Goal: Information Seeking & Learning: Learn about a topic

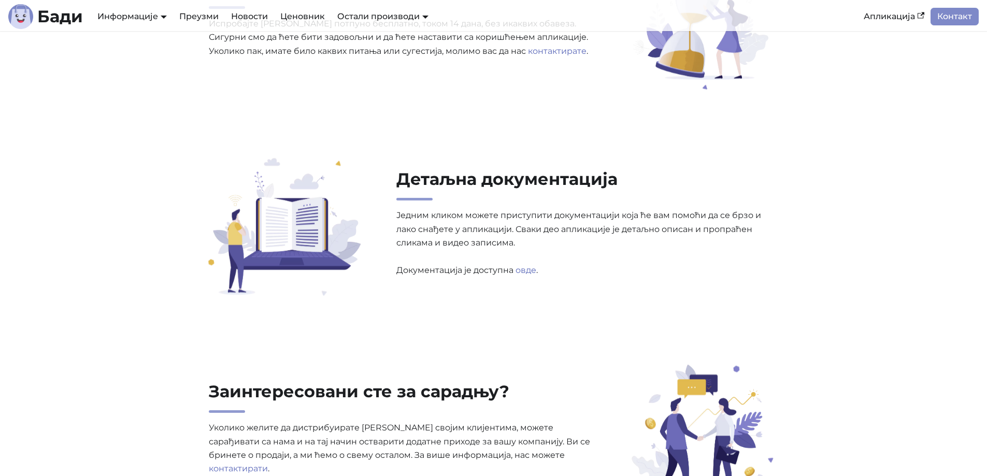
scroll to position [3265, 0]
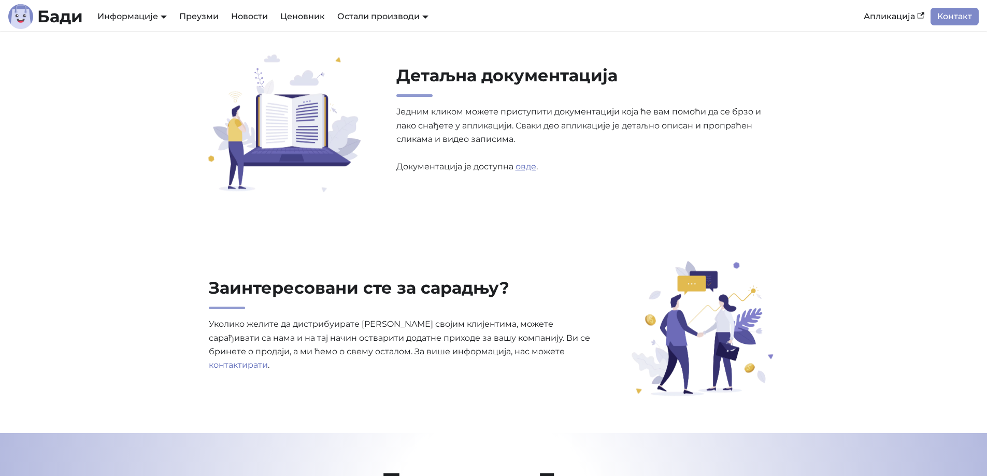
click at [519, 166] on link "овде" at bounding box center [526, 167] width 21 height 10
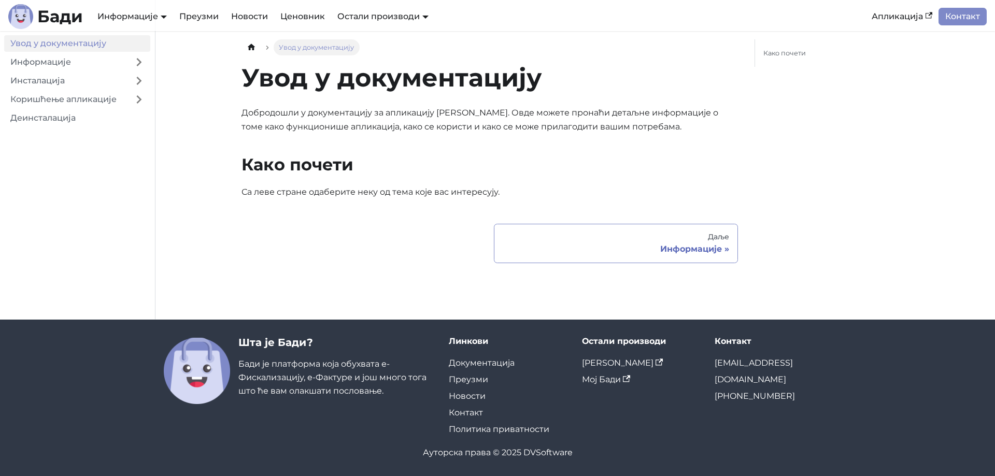
click at [597, 245] on div "Информације" at bounding box center [616, 249] width 226 height 10
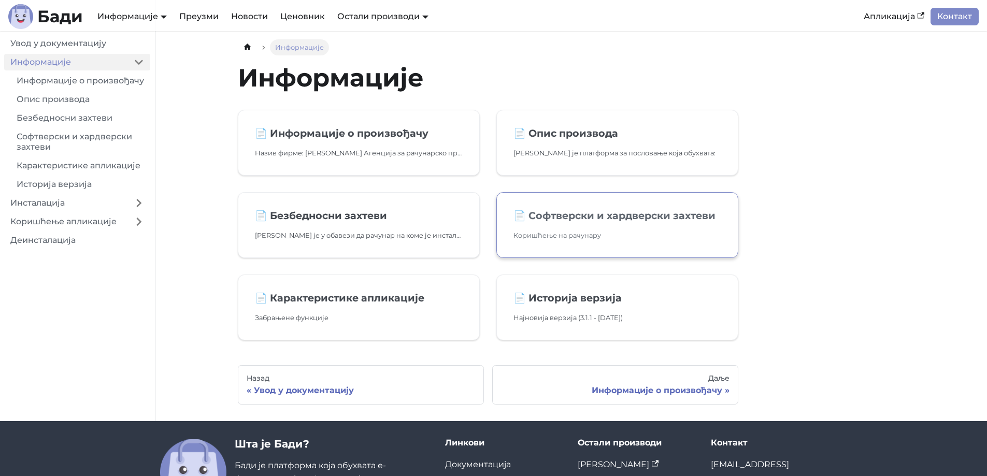
click at [542, 215] on h2 "📄️ Софтверски и хардверски захтеви" at bounding box center [618, 215] width 208 height 12
